Goal: Navigation & Orientation: Find specific page/section

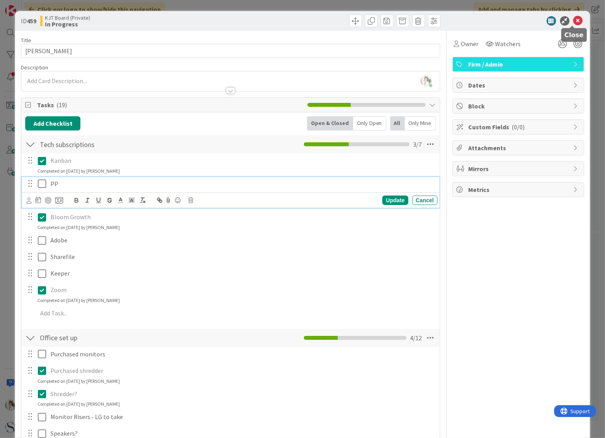
click at [573, 21] on icon at bounding box center [577, 20] width 9 height 9
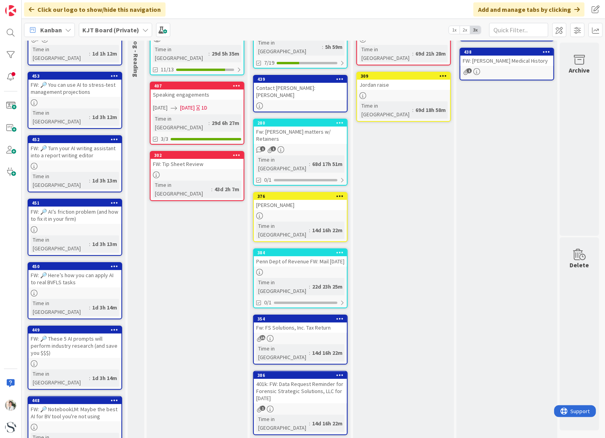
scroll to position [79, 0]
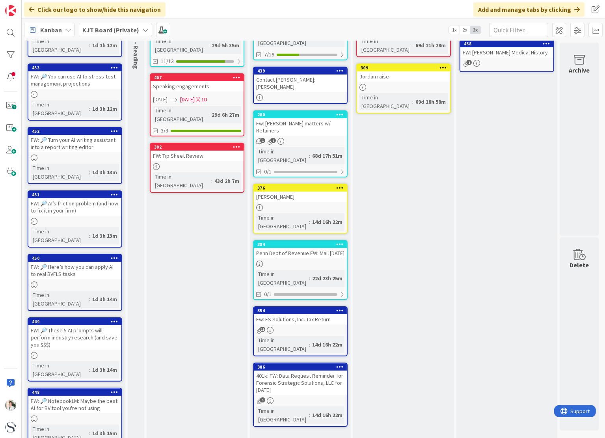
click at [298, 192] on div "[PERSON_NAME]" at bounding box center [300, 197] width 93 height 10
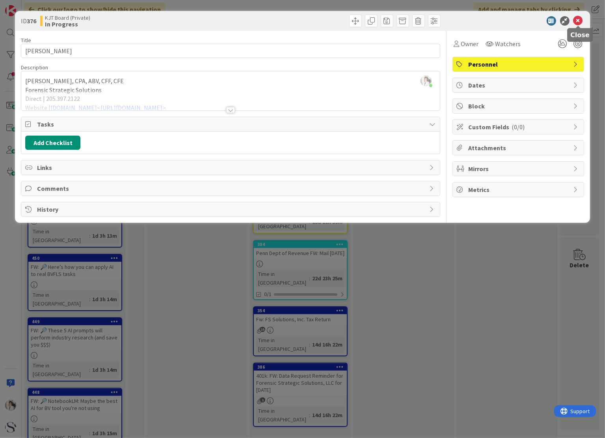
click at [579, 20] on icon at bounding box center [577, 20] width 9 height 9
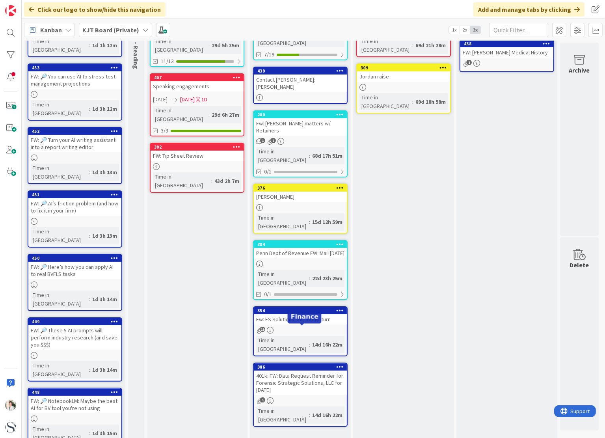
click at [296, 364] on div "386" at bounding box center [301, 367] width 89 height 6
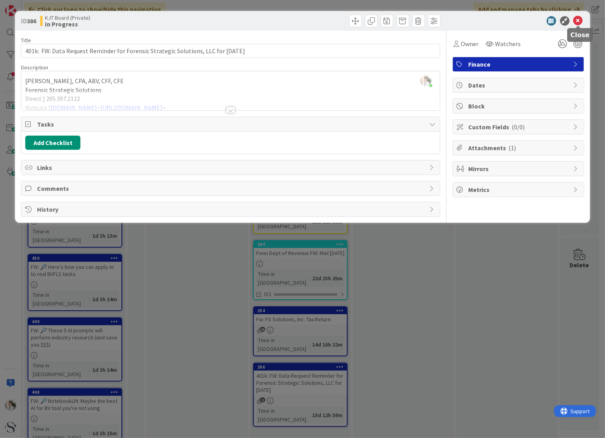
click at [579, 19] on icon at bounding box center [577, 20] width 9 height 9
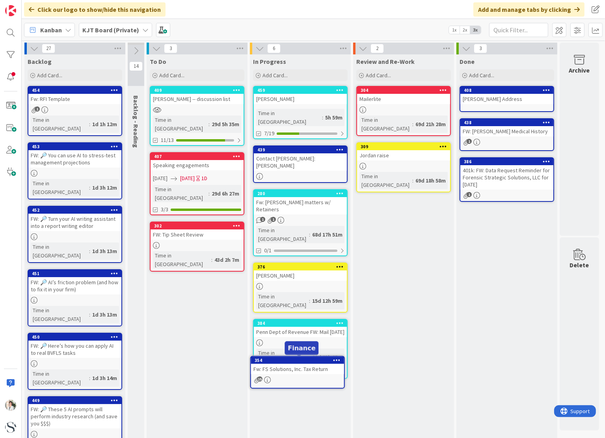
scroll to position [6, 3]
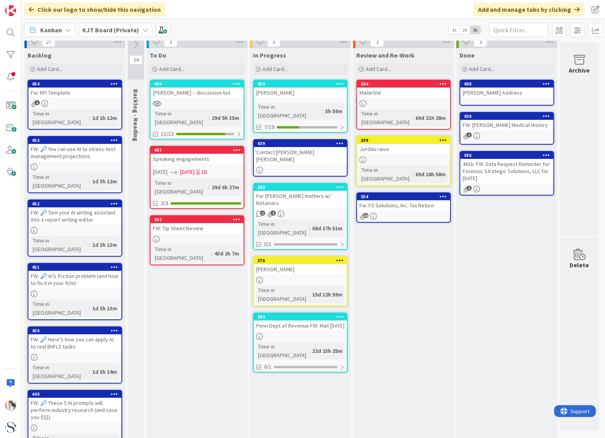
click at [211, 106] on div at bounding box center [197, 103] width 93 height 7
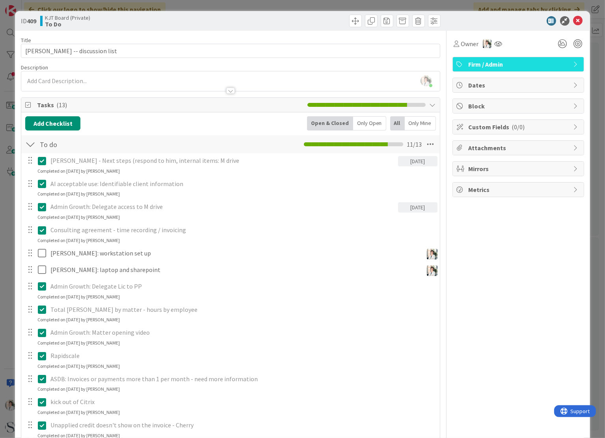
click at [357, 123] on div "Only Open" at bounding box center [369, 123] width 33 height 14
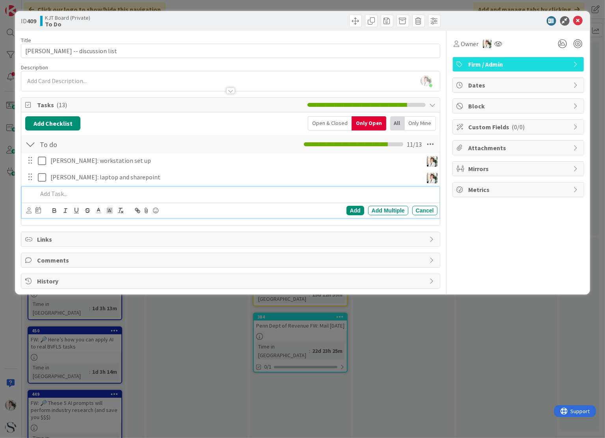
click at [51, 192] on p at bounding box center [235, 193] width 396 height 9
click at [353, 209] on div "Add" at bounding box center [355, 210] width 18 height 9
